Goal: Participate in discussion

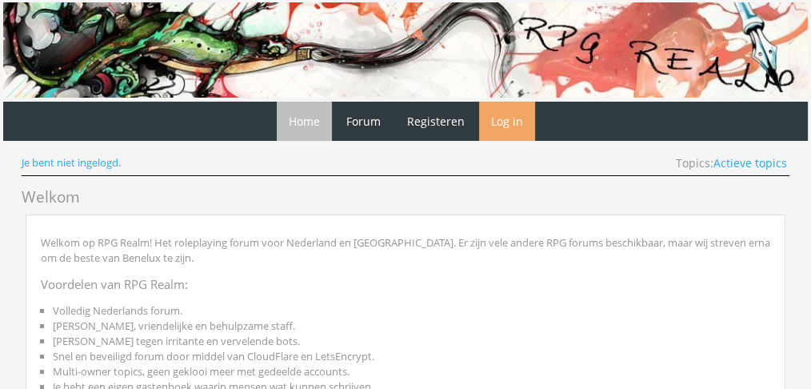
click at [502, 124] on link "Log in" at bounding box center [507, 121] width 56 height 39
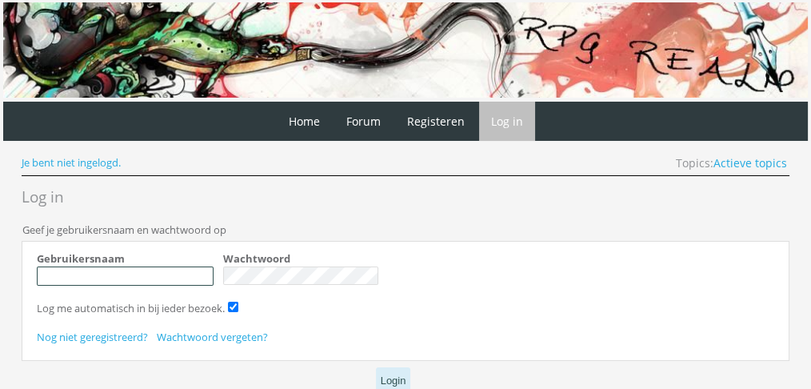
click at [158, 271] on input "Gebruikersnaam" at bounding box center [125, 275] width 177 height 19
type input "Oakenshield"
click at [394, 385] on button "Login" at bounding box center [393, 380] width 35 height 26
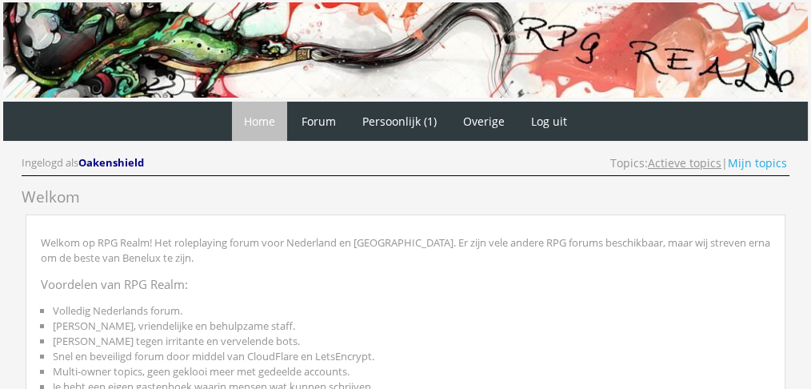
click at [666, 161] on link "Actieve topics" at bounding box center [685, 162] width 74 height 15
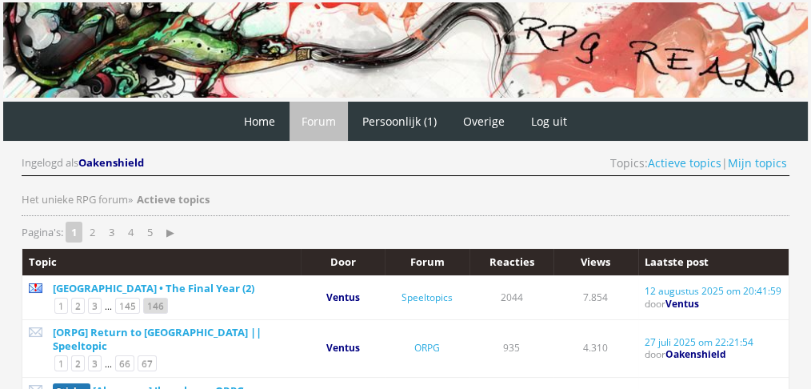
click at [146, 298] on link "146" at bounding box center [155, 306] width 25 height 16
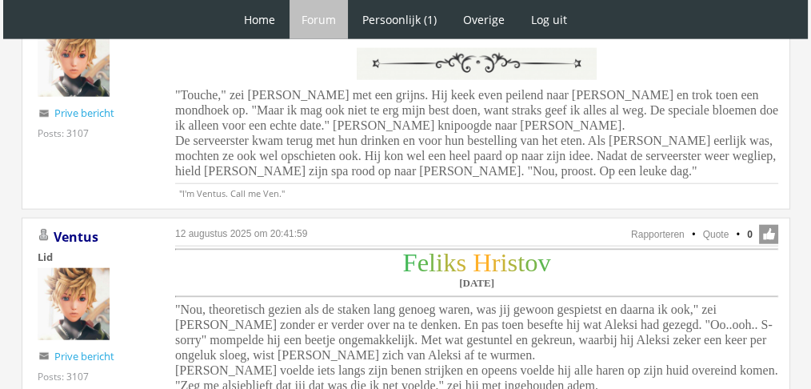
scroll to position [3961, 0]
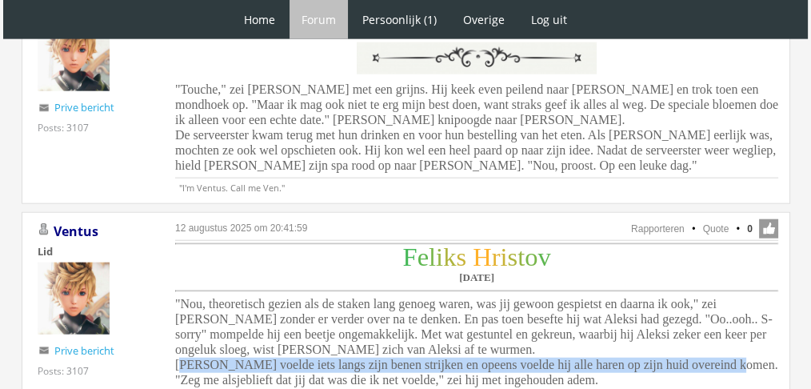
drag, startPoint x: 170, startPoint y: 266, endPoint x: 696, endPoint y: 266, distance: 525.5
click at [696, 266] on div "12 augustus 2025 om 20:41:59 Rapporteren Quote 0 Acties: Rapporteren Quote Vent…" at bounding box center [406, 315] width 769 height 207
copy span "Feliks voelde iets langs zijn benen strijken en opeens voelde hij alle haren op…"
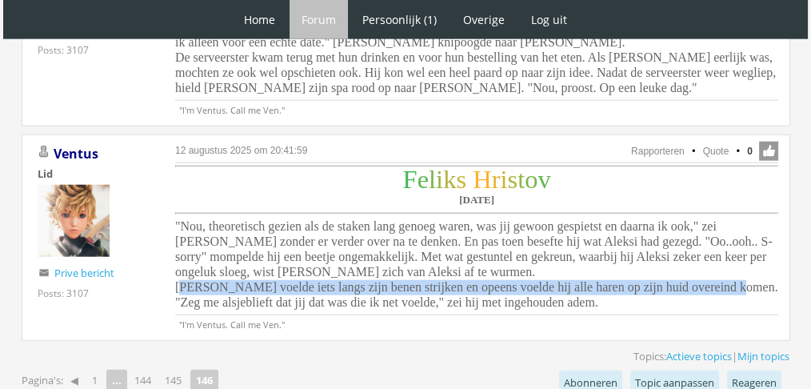
scroll to position [4027, 0]
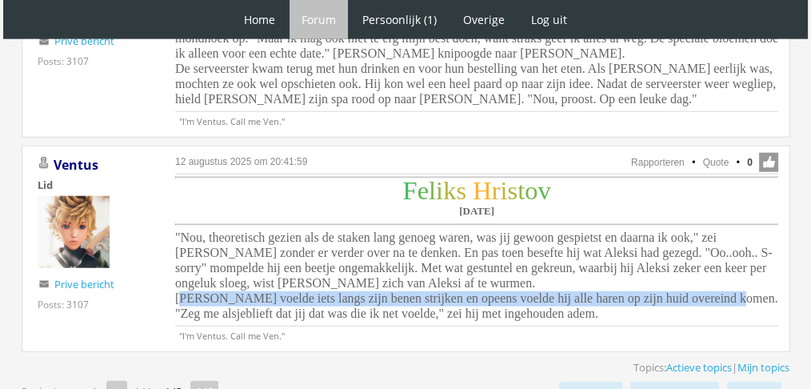
click at [179, 380] on link "145" at bounding box center [173, 391] width 30 height 22
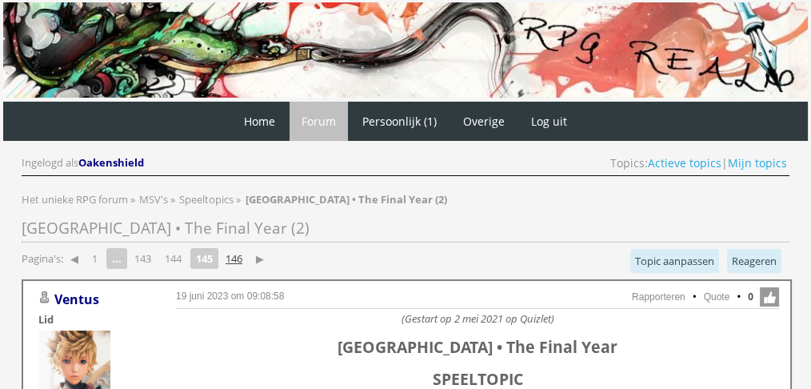
click at [248, 253] on link "146" at bounding box center [234, 258] width 30 height 22
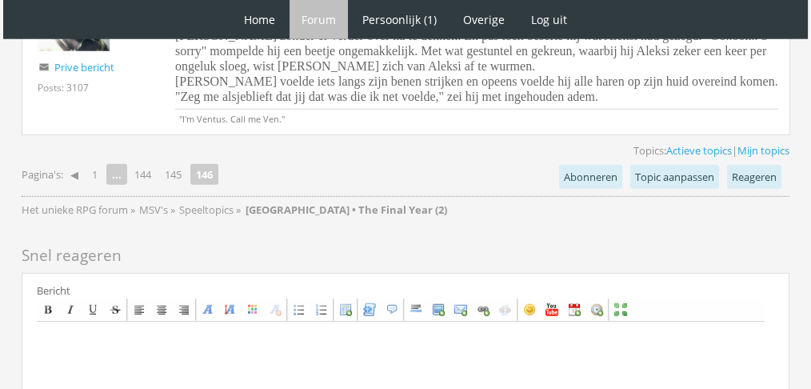
scroll to position [4256, 0]
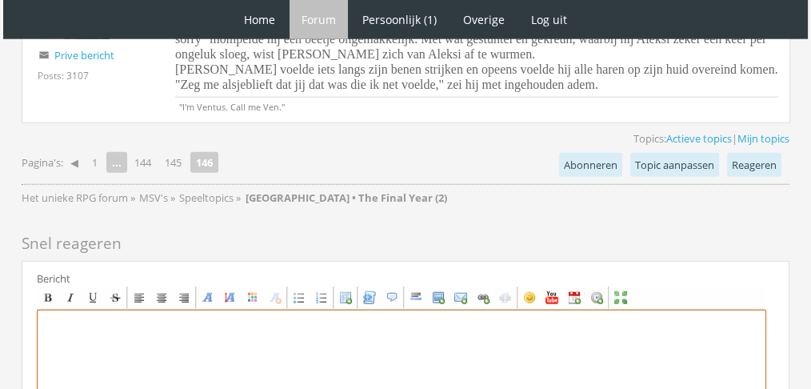
paste textarea "Rhae fronste lichtjes door de flarden van het gesprek die ze opving terwijl ze …"
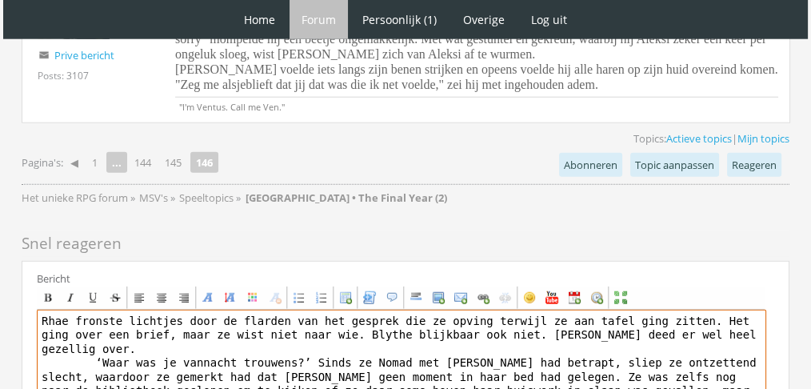
paste textarea "[center] [b][font=Book Antiqua][size=6][color=#16CCA8]R[/color][color=#16CC9C]h…"
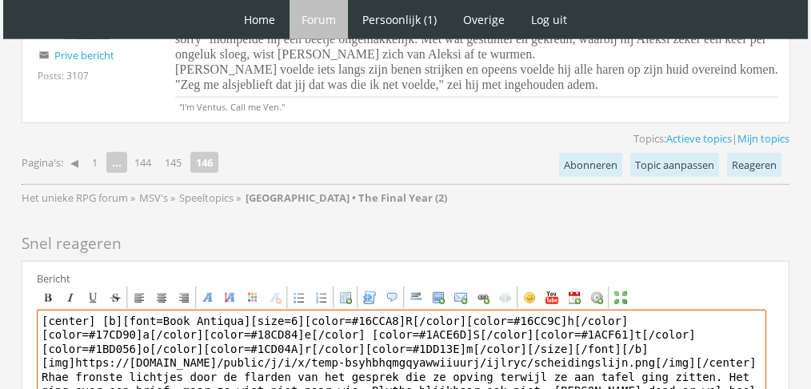
scroll to position [4379, 0]
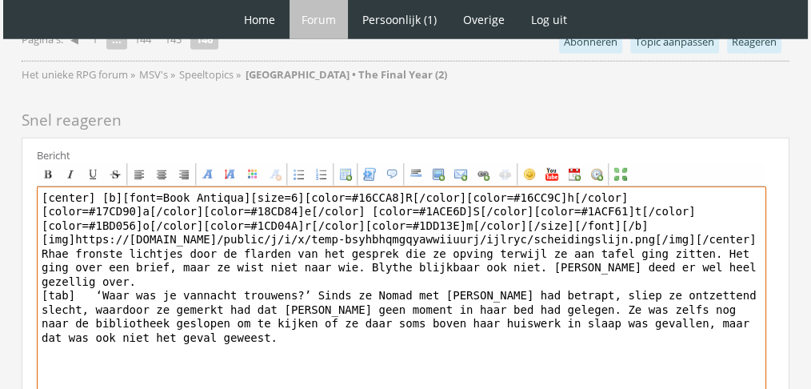
click at [665, 281] on textarea "[center] [b][font=Book Antiqua][size=6][color=#16CCA8]R[/color][color=#16CC9C]h…" at bounding box center [401, 334] width 729 height 297
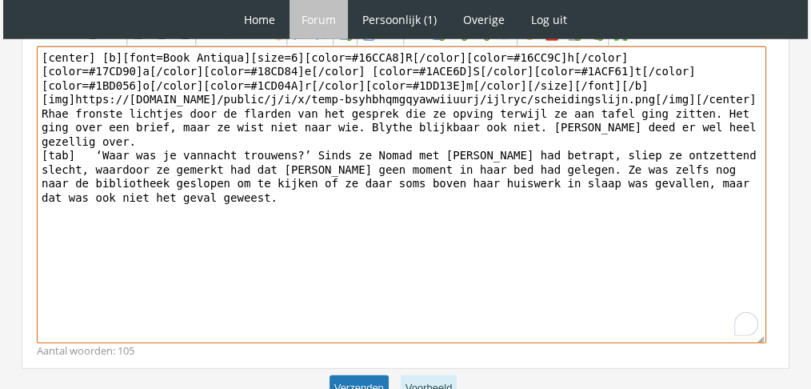
type textarea "[center] [b][font=Book Antiqua][size=6][color=#16CCA8]R[/color][color=#16CC9C]h…"
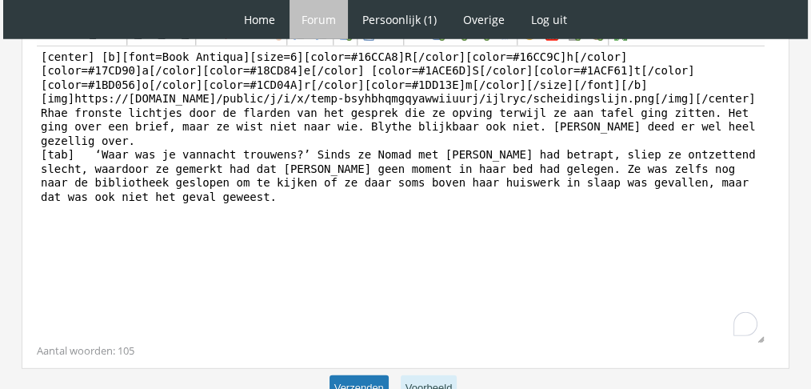
click at [353, 375] on button "Verzenden" at bounding box center [359, 388] width 59 height 26
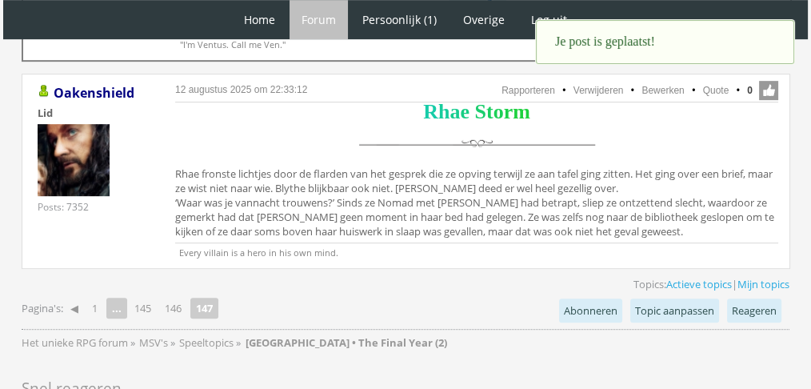
scroll to position [922, 0]
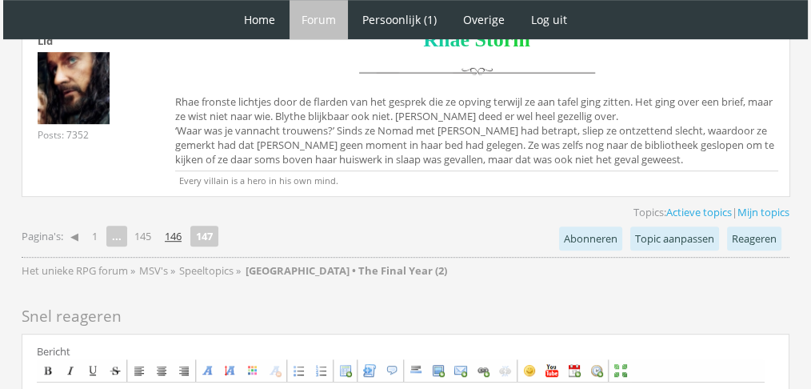
click at [175, 229] on link "146" at bounding box center [173, 236] width 30 height 22
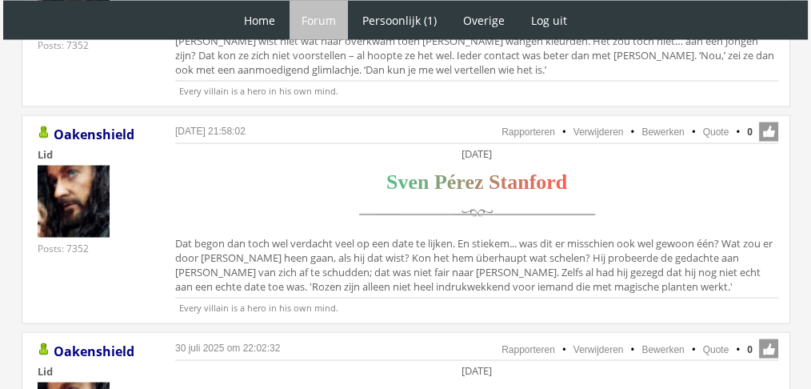
scroll to position [3252, 0]
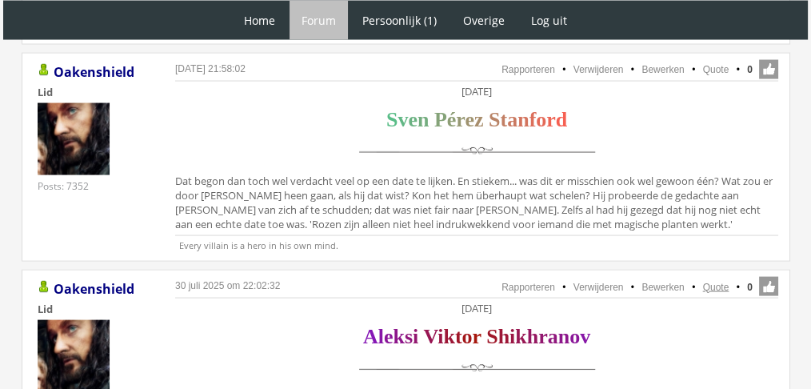
click at [717, 282] on link "Quote" at bounding box center [716, 287] width 26 height 11
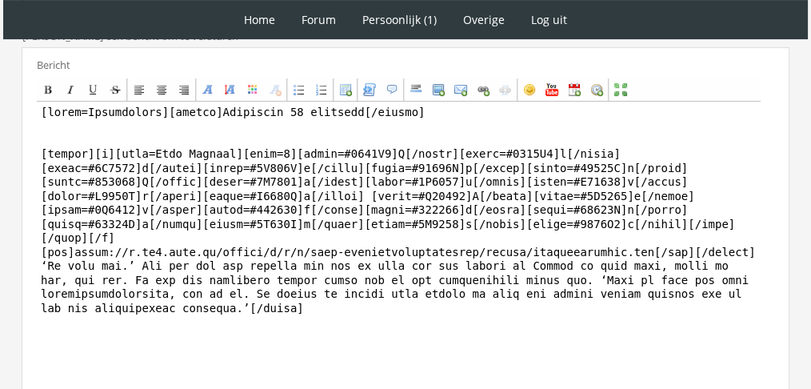
scroll to position [515, 0]
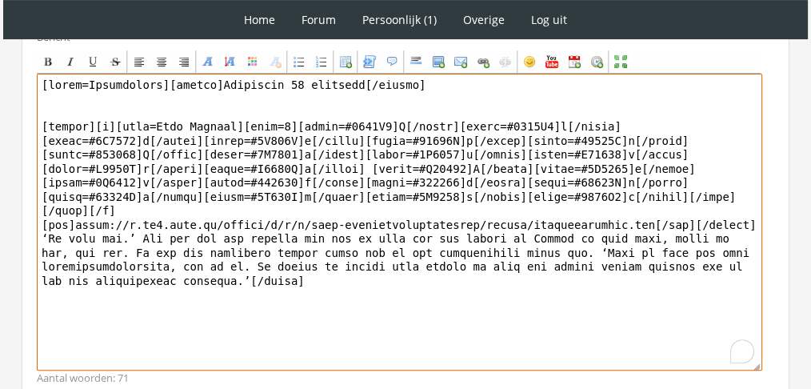
drag, startPoint x: 353, startPoint y: 308, endPoint x: 0, endPoint y: 221, distance: 363.3
paste textarea "betwijfel het.’ Aleksi had zich namelijk zo stil mogelijk gehouden, zodat [PERS…"
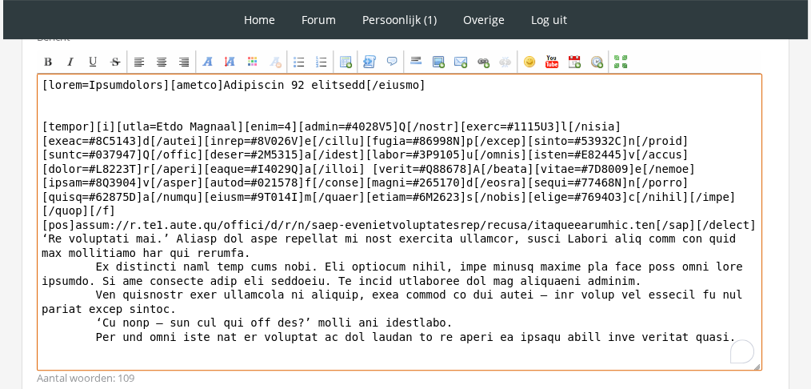
drag, startPoint x: 152, startPoint y: 79, endPoint x: 0, endPoint y: 30, distance: 159.6
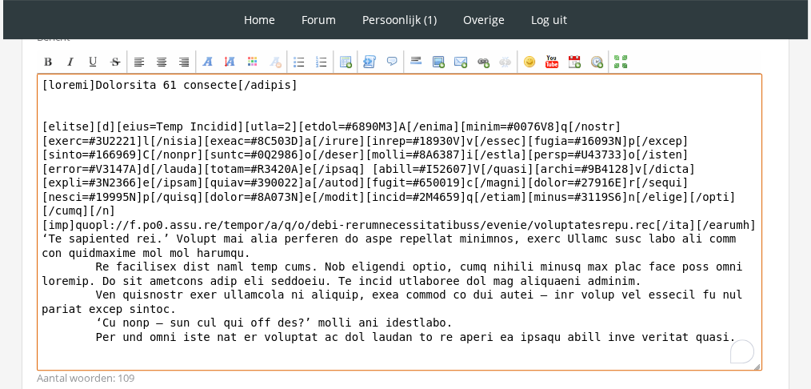
click at [52, 238] on textarea "To enrich screen reader interactions, please activate Accessibility in Grammarl…" at bounding box center [399, 222] width 725 height 297
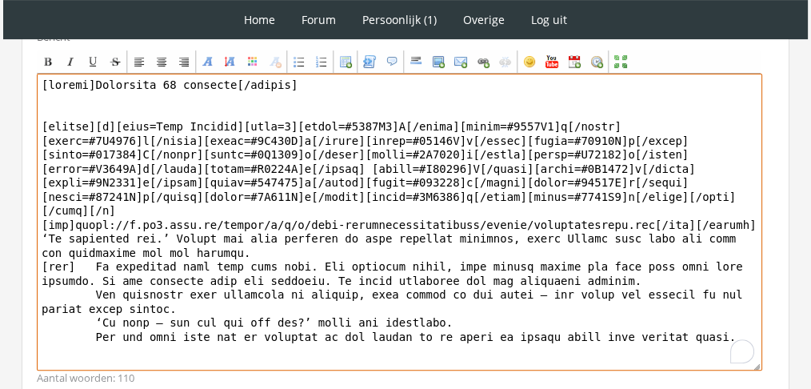
drag, startPoint x: 46, startPoint y: 220, endPoint x: 0, endPoint y: 217, distance: 45.7
click at [91, 248] on textarea "To enrich screen reader interactions, please activate Accessibility in Grammarl…" at bounding box center [399, 222] width 725 height 297
drag, startPoint x: 77, startPoint y: 246, endPoint x: 32, endPoint y: 246, distance: 44.8
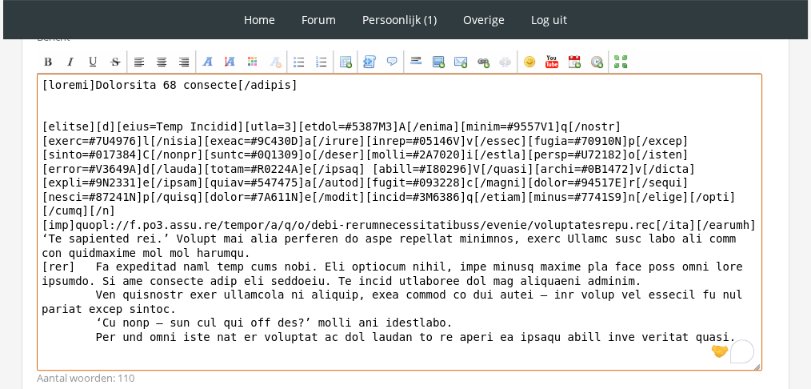
click at [32, 246] on div "Bericht Bold Italic Underline Strikethrough Align left Center Align right Font …" at bounding box center [406, 207] width 768 height 377
click at [54, 280] on textarea "To enrich screen reader interactions, please activate Accessibility in Grammarl…" at bounding box center [399, 222] width 725 height 297
paste textarea "[tab]"
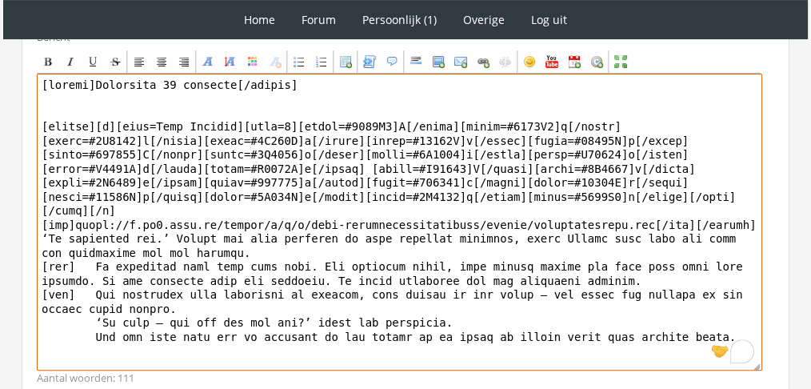
click at [50, 302] on textarea "To enrich screen reader interactions, please activate Accessibility in Grammarl…" at bounding box center [399, 222] width 725 height 297
paste textarea "[tab]"
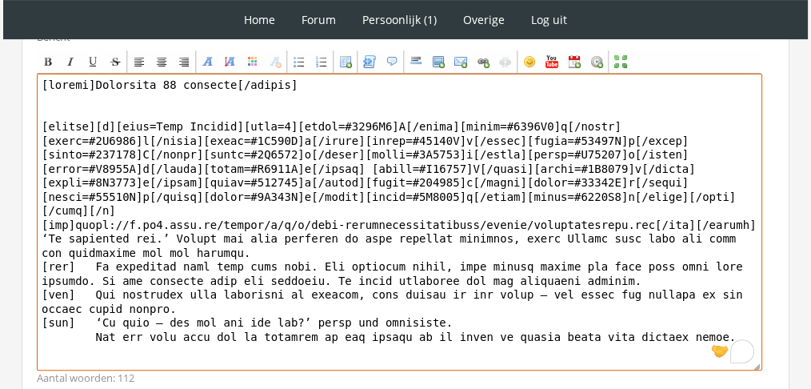
click at [46, 310] on textarea "To enrich screen reader interactions, please activate Accessibility in Grammarl…" at bounding box center [399, 222] width 725 height 297
paste textarea "[tab]"
click at [46, 317] on textarea "To enrich screen reader interactions, please activate Accessibility in Grammarl…" at bounding box center [399, 222] width 725 height 297
paste textarea "[tab]"
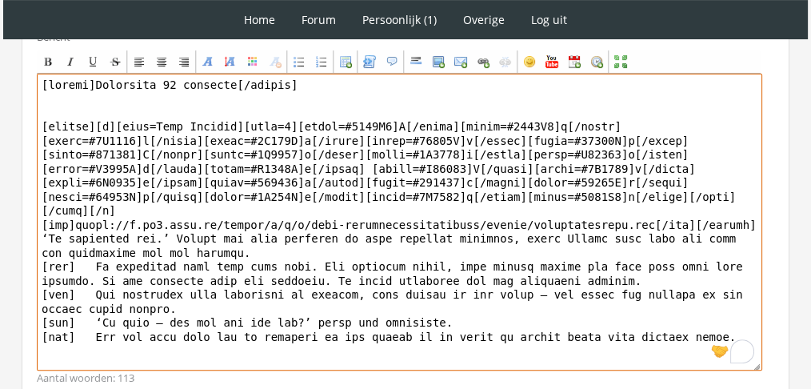
scroll to position [635, 0]
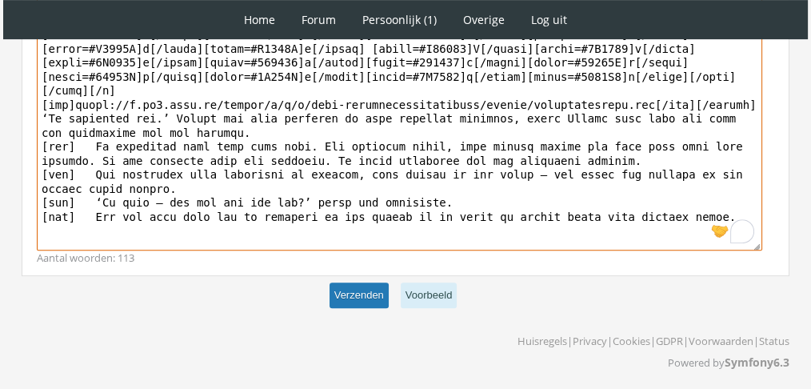
type textarea "[center]Donderdag 25 november[/center] [center][b][font=Book Antiqua][size=6][c…"
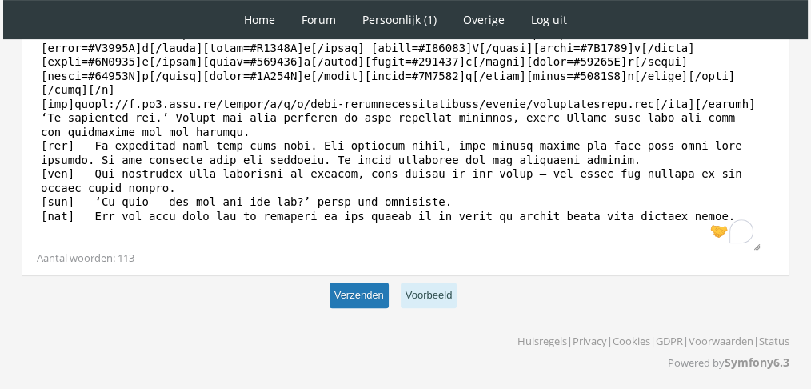
click at [337, 296] on button "Verzenden" at bounding box center [359, 295] width 59 height 26
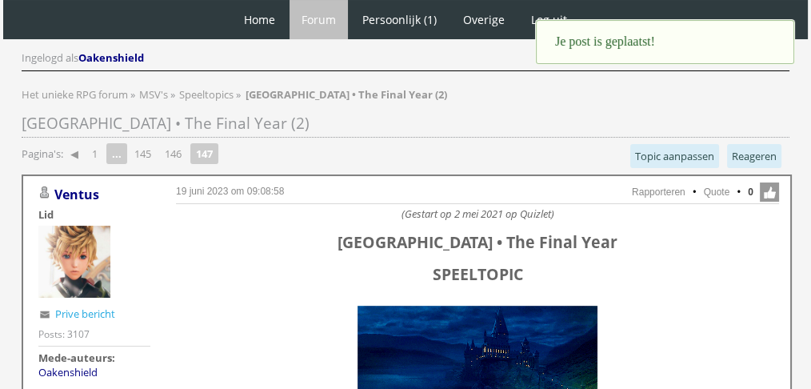
scroll to position [50, 0]
